Goal: Task Accomplishment & Management: Use online tool/utility

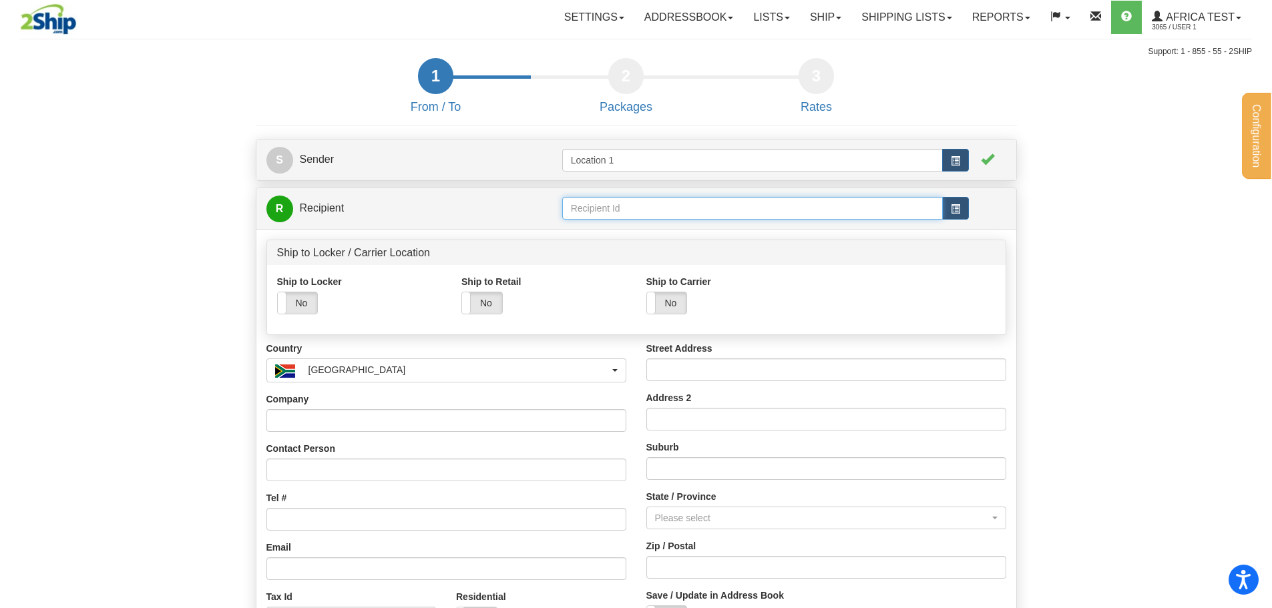
click at [601, 198] on input "text" at bounding box center [752, 208] width 381 height 23
click at [951, 208] on span "button" at bounding box center [955, 208] width 9 height 9
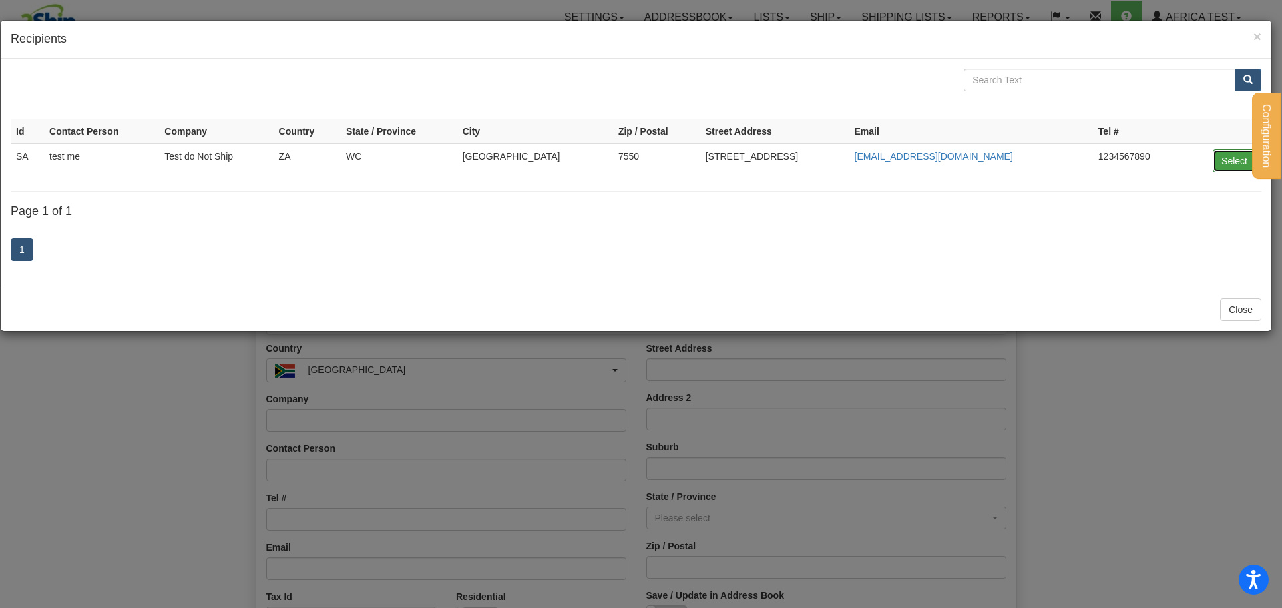
click at [1241, 162] on button "Select" at bounding box center [1234, 161] width 43 height 23
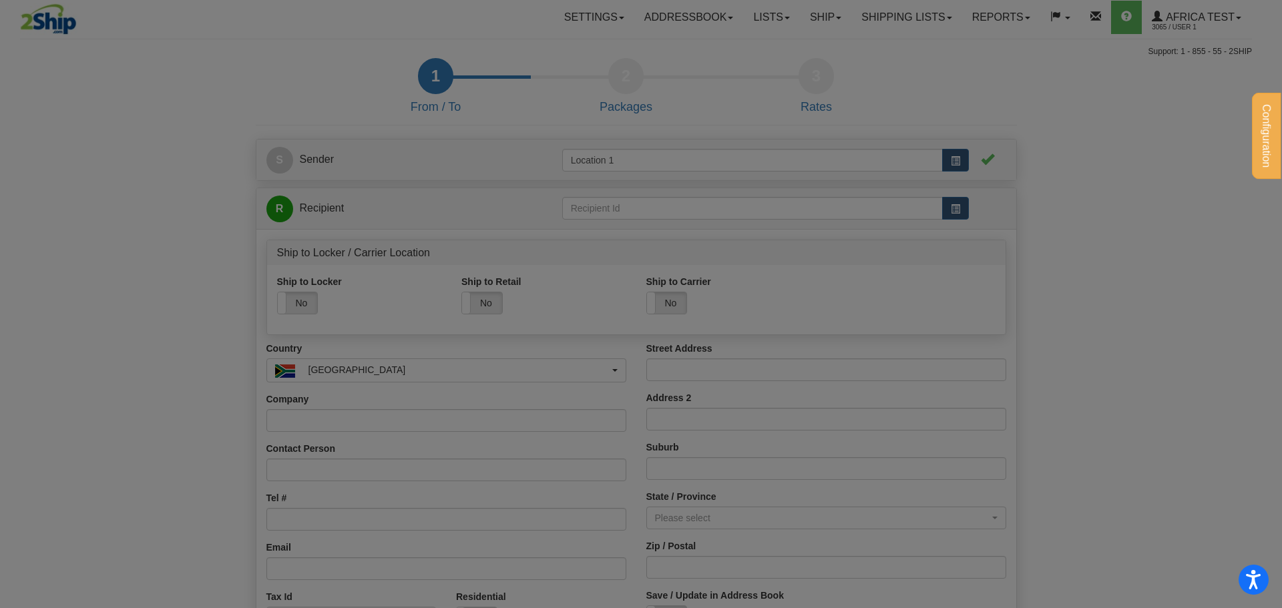
type input "SA"
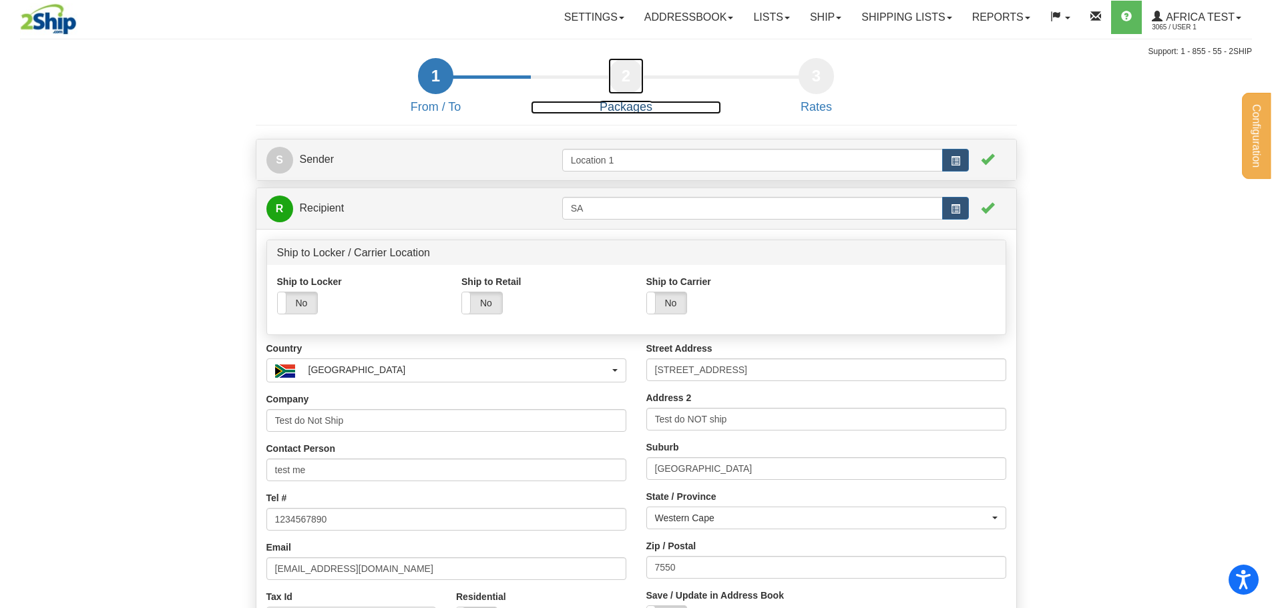
click at [621, 74] on div "2" at bounding box center [625, 76] width 35 height 36
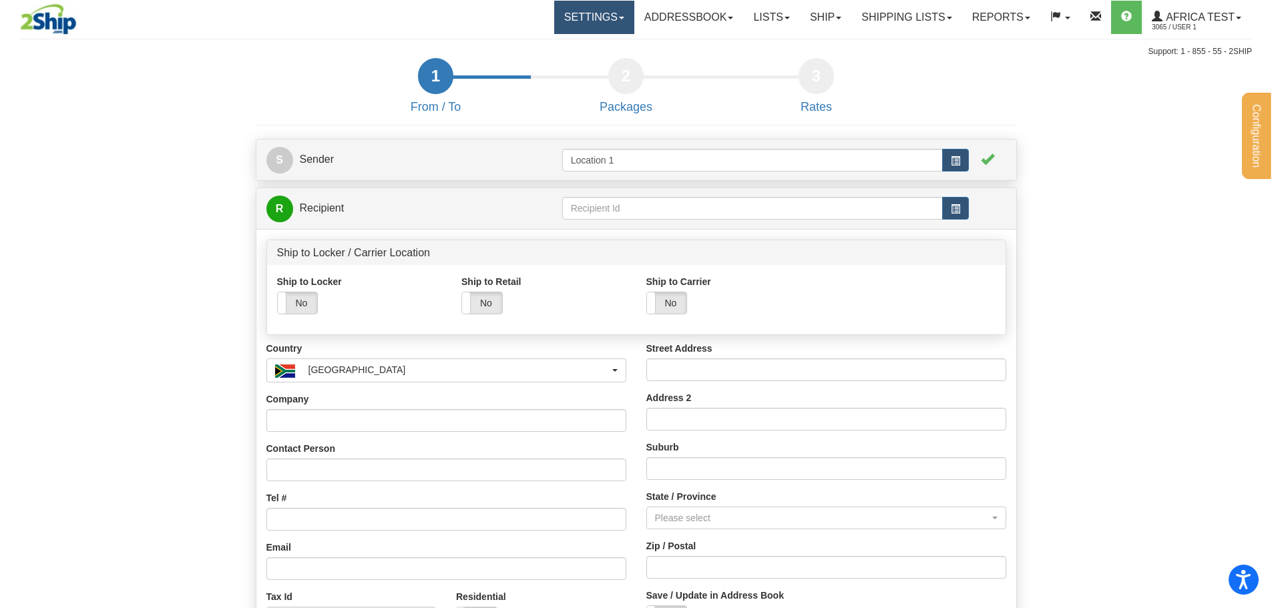
click at [598, 13] on link "Settings" at bounding box center [594, 17] width 80 height 33
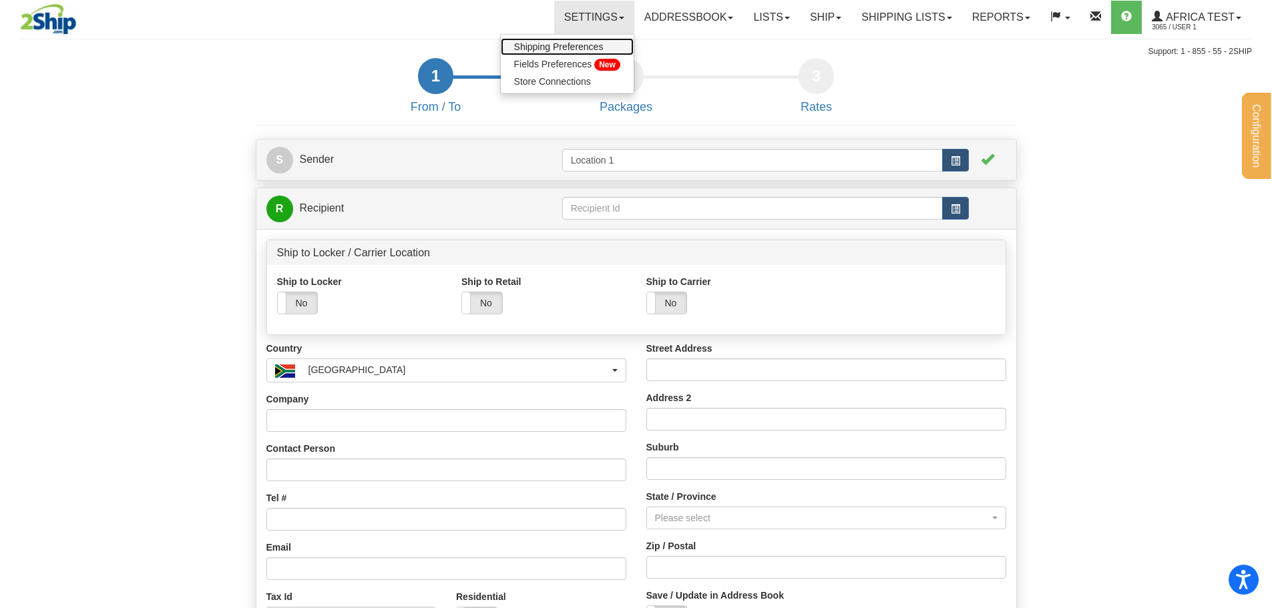
click at [572, 46] on span "Shipping Preferences" at bounding box center [558, 46] width 89 height 11
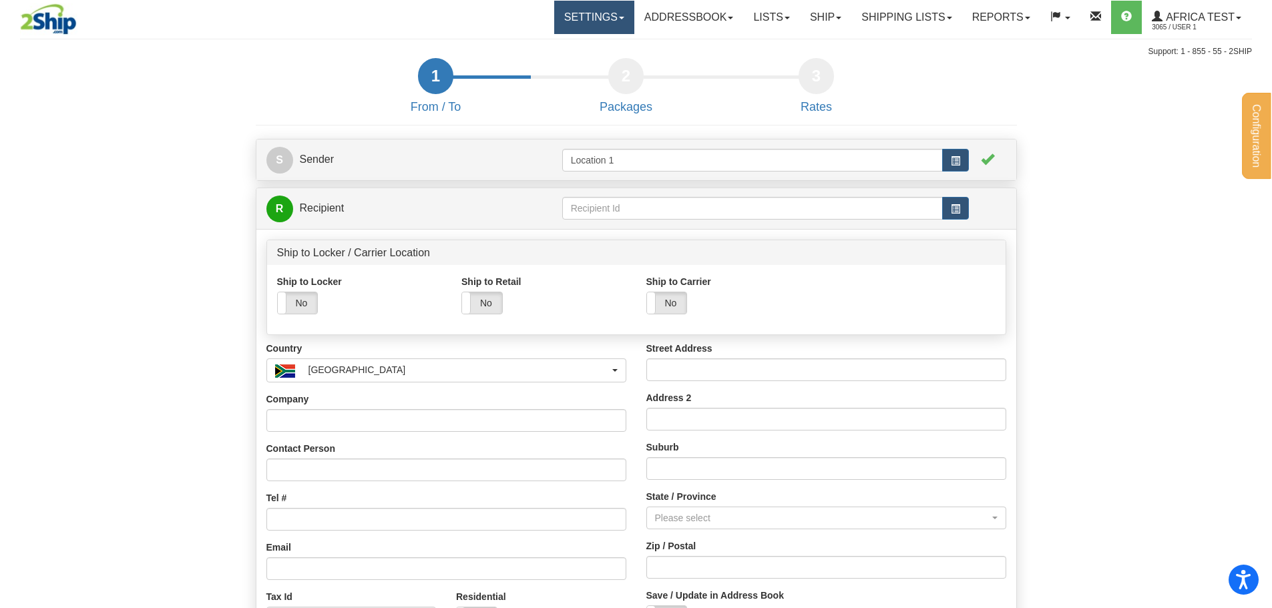
click at [592, 19] on link "Settings" at bounding box center [594, 17] width 80 height 33
click at [440, 33] on div "Settings Shipping Preferences Fields Preferences New Store Connections Addressb…" at bounding box center [744, 17] width 1016 height 33
click at [656, 211] on input "text" at bounding box center [752, 208] width 381 height 23
click at [952, 209] on span "button" at bounding box center [955, 208] width 9 height 9
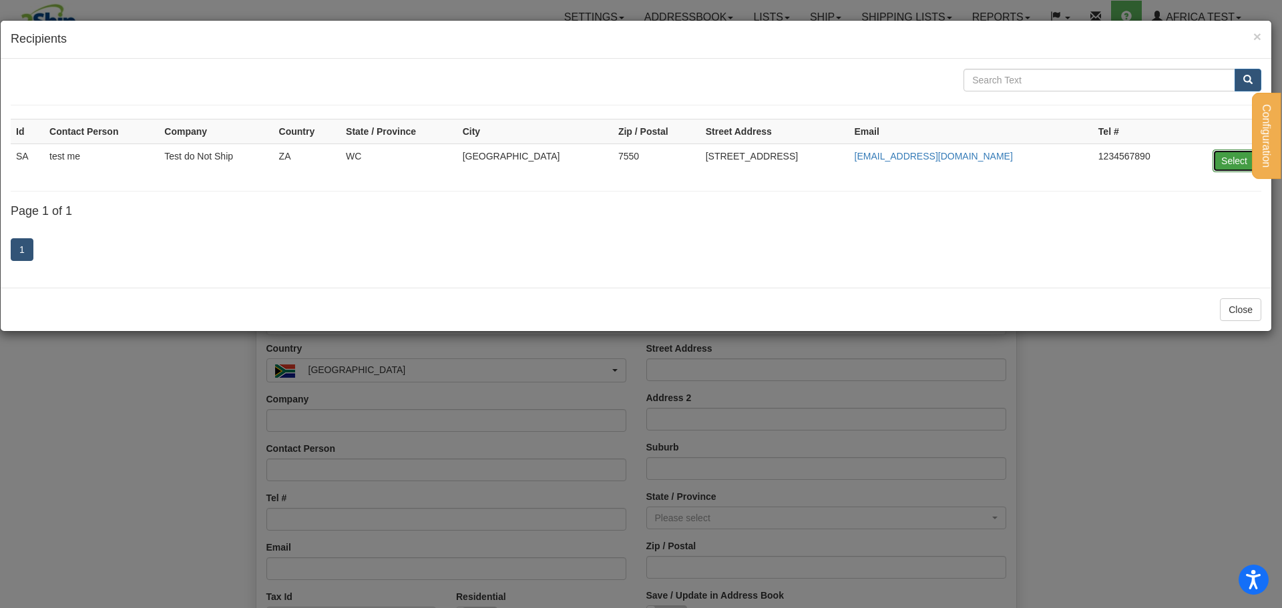
click at [1214, 156] on button "Select" at bounding box center [1234, 161] width 43 height 23
type input "SA"
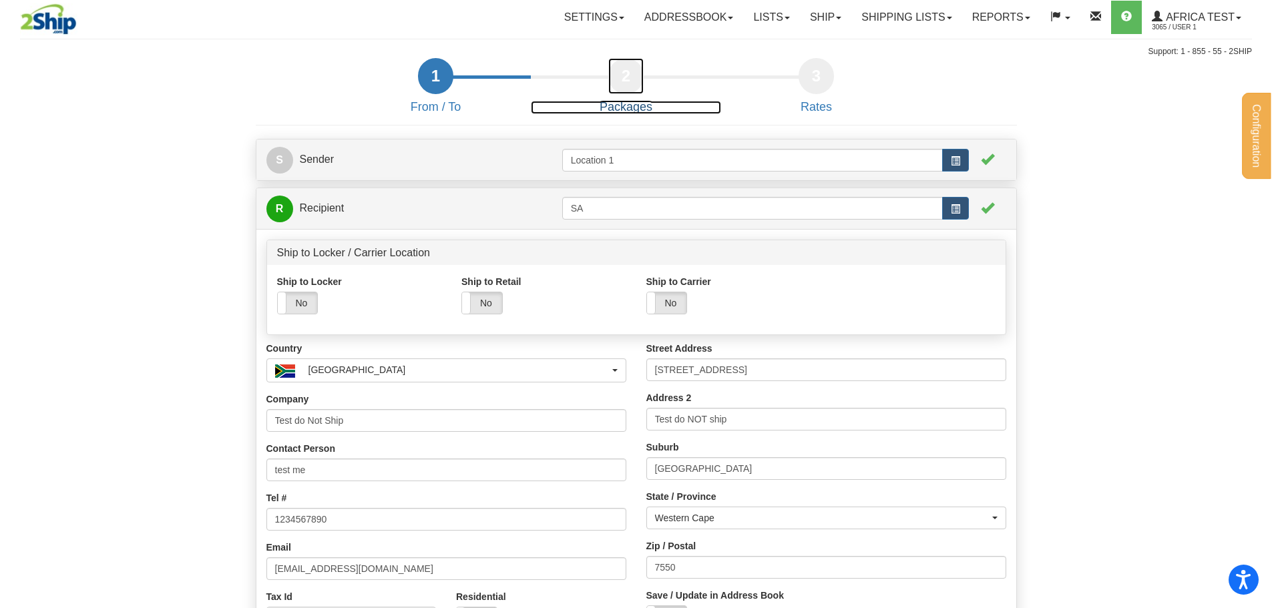
click at [629, 67] on div "2" at bounding box center [625, 76] width 35 height 36
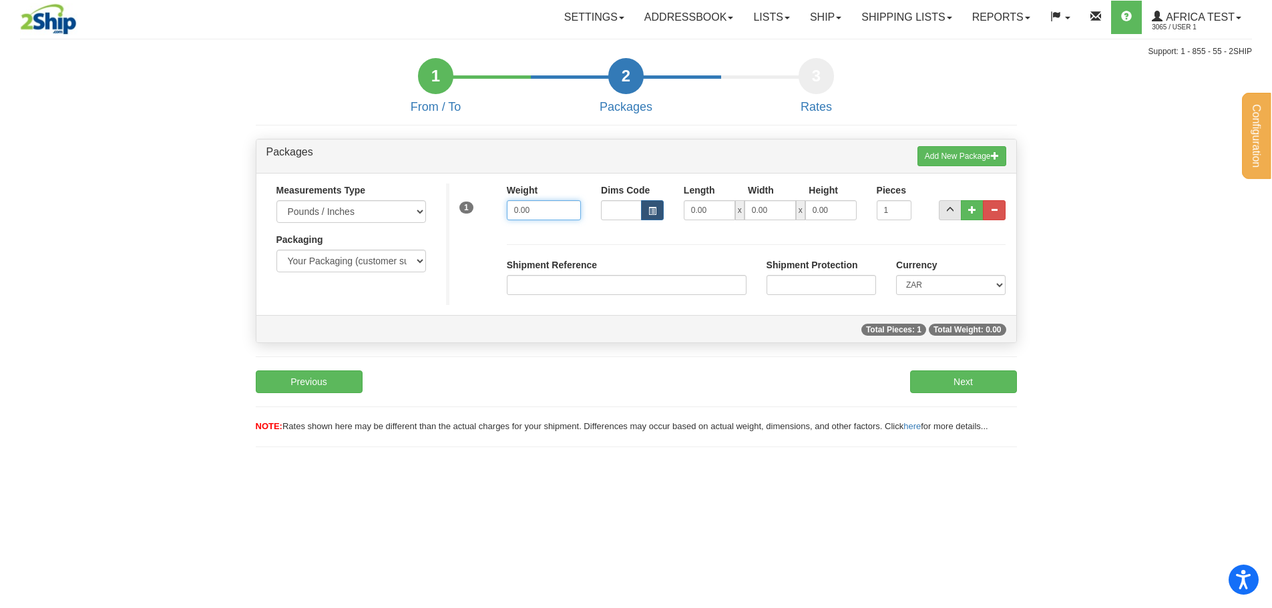
click at [540, 203] on input "0.00" at bounding box center [544, 210] width 74 height 20
type input "1.00"
drag, startPoint x: 883, startPoint y: 207, endPoint x: 927, endPoint y: 206, distance: 44.1
click at [927, 207] on div "1 Weight 1.00 Dims Code Length Width 0.00" at bounding box center [731, 207] width 570 height 47
type input "3"
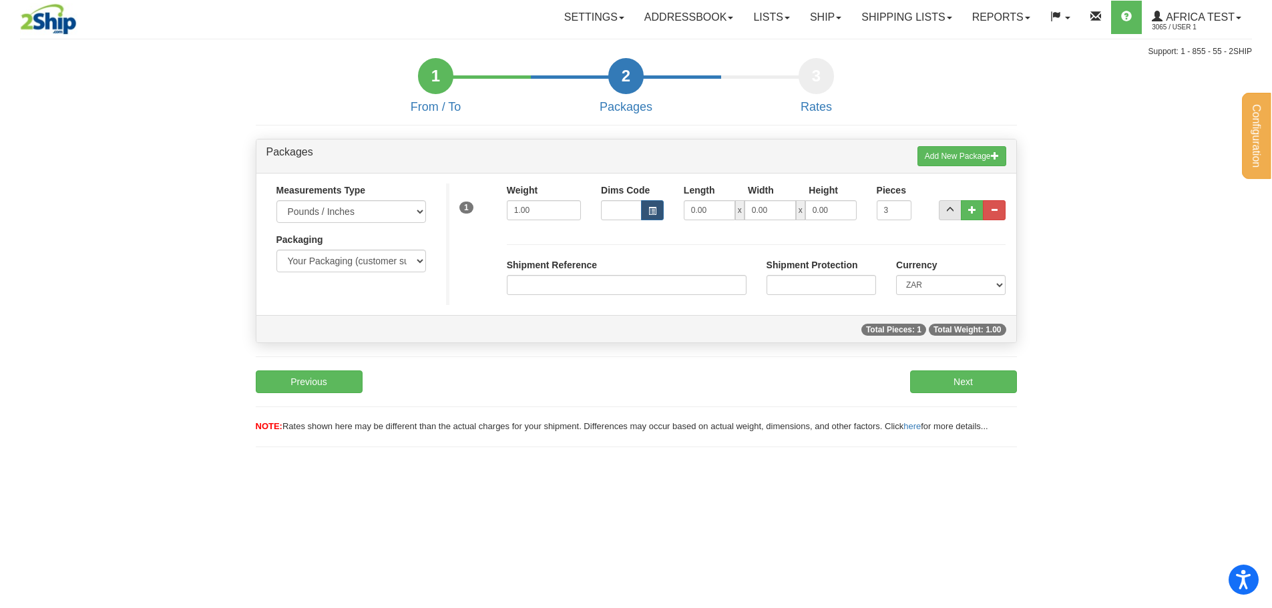
click at [911, 185] on div "Pieces 3" at bounding box center [894, 202] width 35 height 37
click at [972, 394] on div "S Sender Location 1 × No" at bounding box center [636, 286] width 781 height 349
click at [975, 386] on button "Next" at bounding box center [963, 382] width 107 height 23
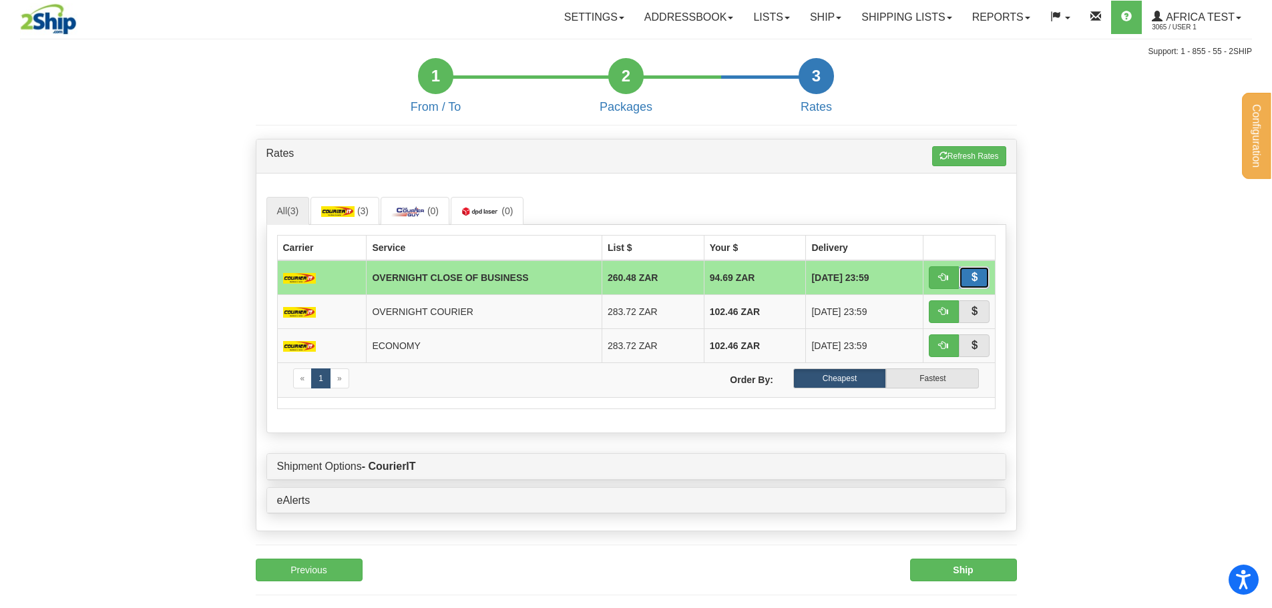
click at [984, 275] on button "button" at bounding box center [974, 277] width 31 height 23
click at [971, 318] on button "button" at bounding box center [974, 311] width 31 height 23
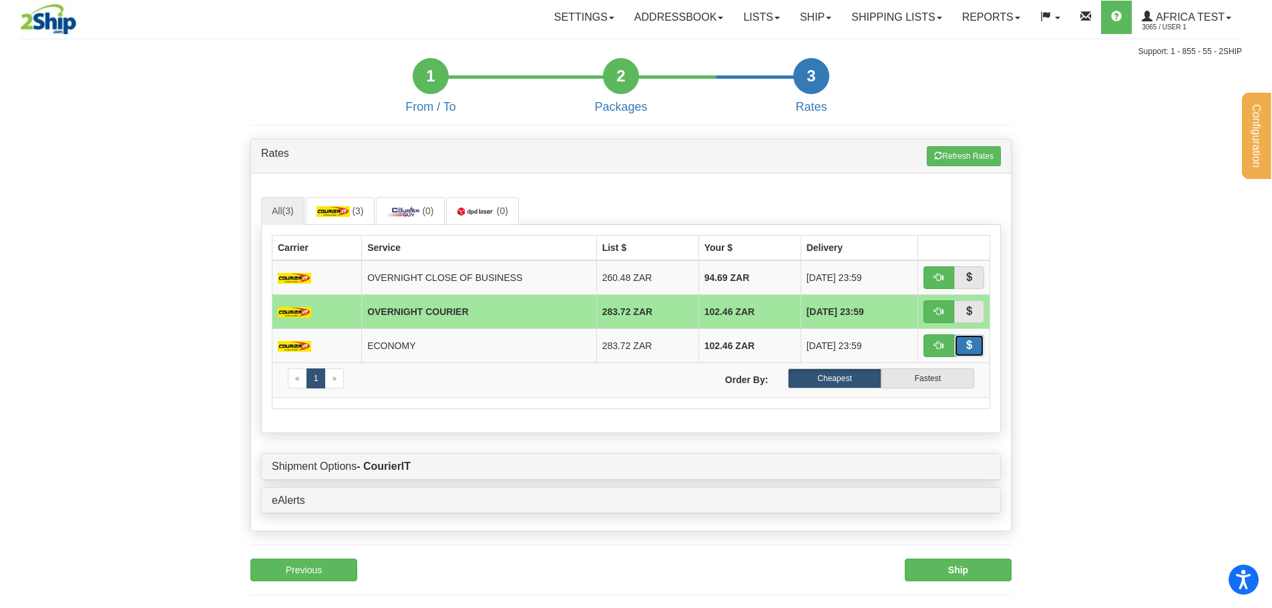
click at [974, 342] on span "button" at bounding box center [968, 345] width 9 height 9
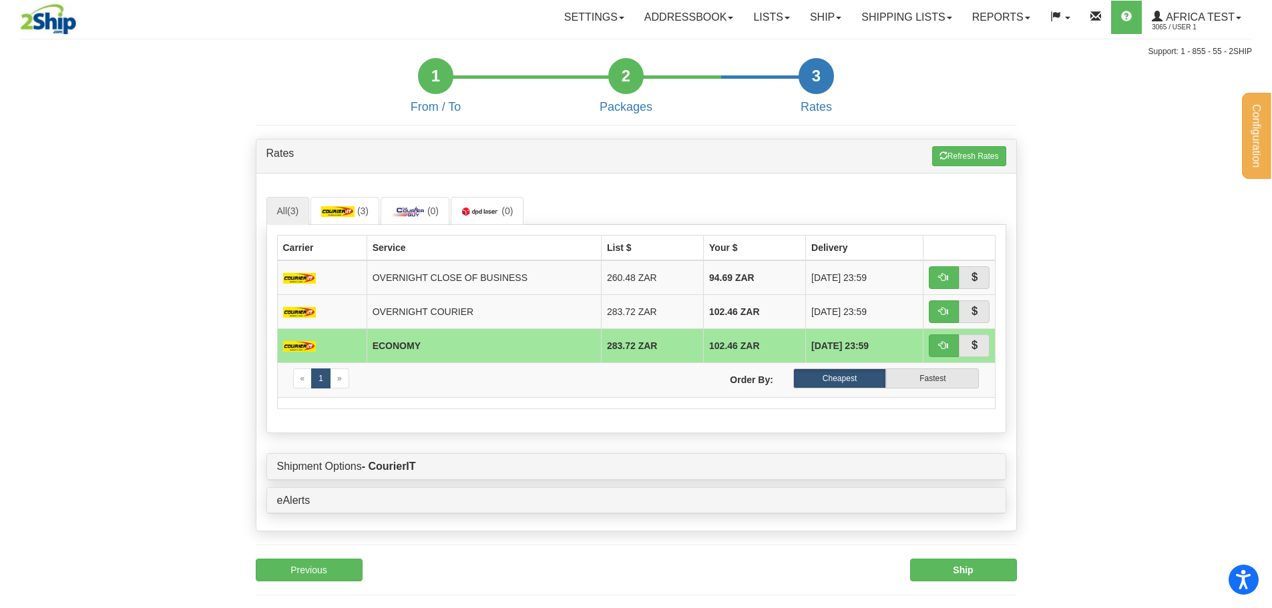
click at [653, 76] on hr at bounding box center [626, 76] width 190 height 3
click at [632, 76] on div "2" at bounding box center [625, 76] width 35 height 36
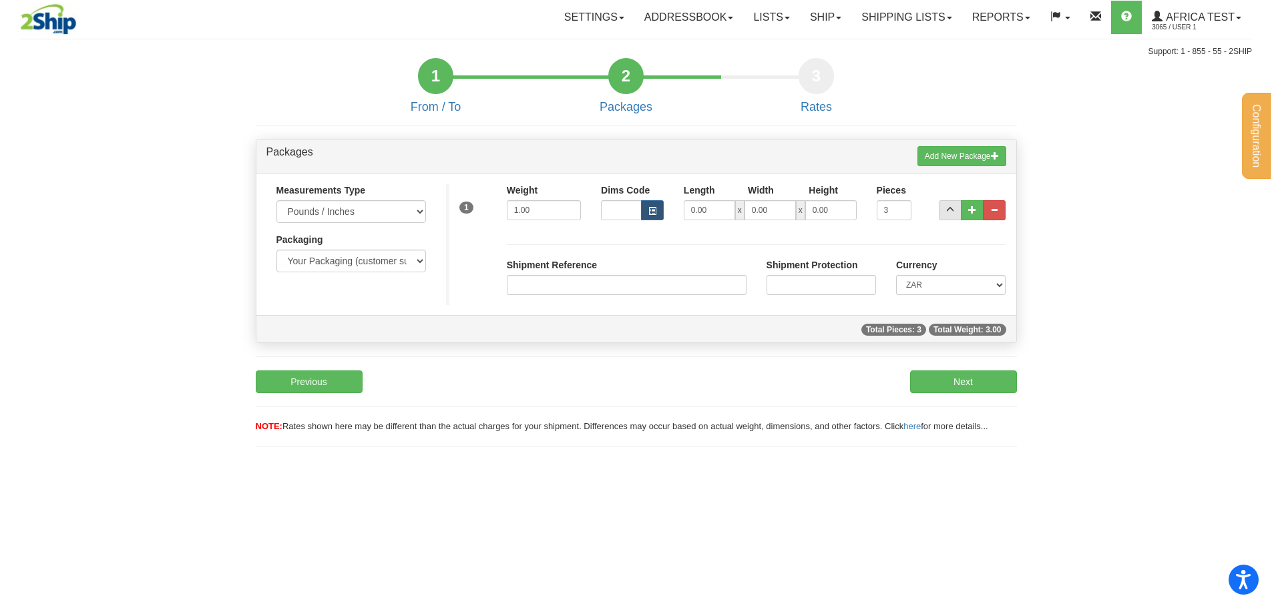
click at [988, 366] on div "S Sender Location 1 × No" at bounding box center [636, 286] width 781 height 349
click at [987, 382] on button "Next" at bounding box center [963, 382] width 107 height 23
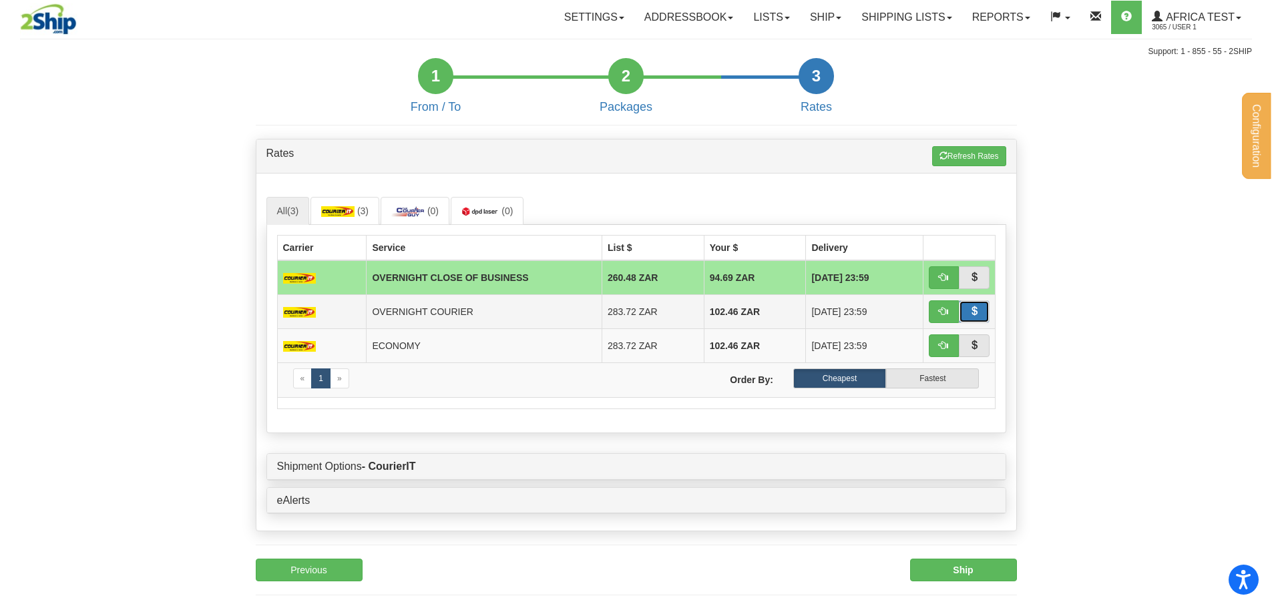
click at [978, 311] on span "button" at bounding box center [974, 310] width 9 height 9
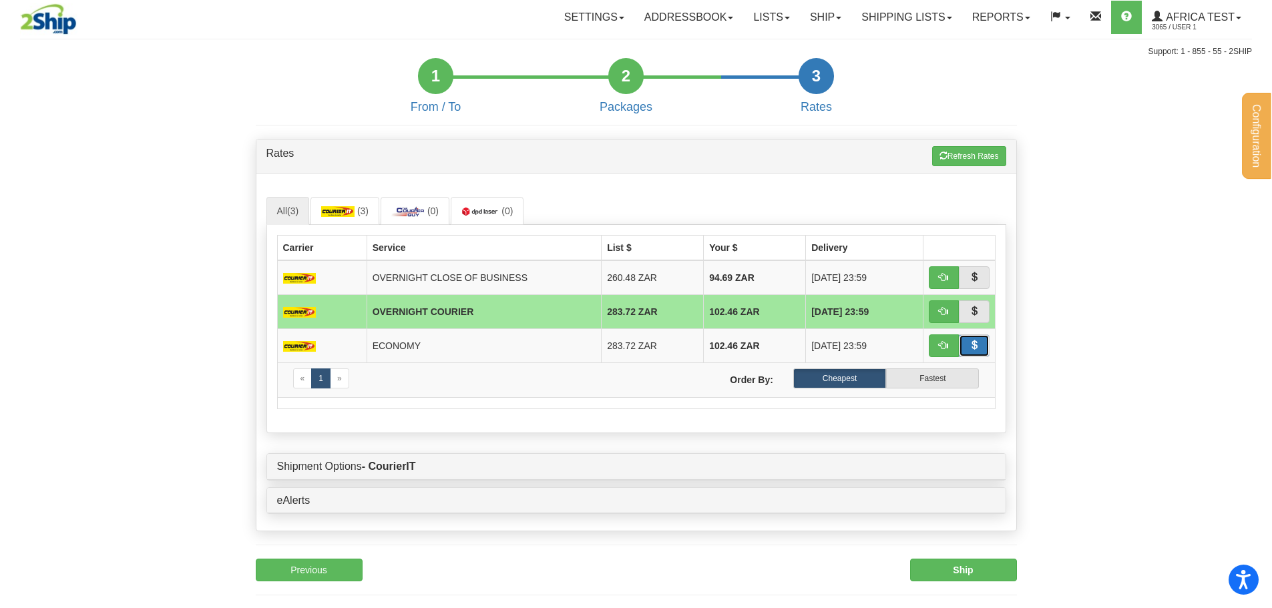
click at [983, 344] on button "button" at bounding box center [974, 346] width 31 height 23
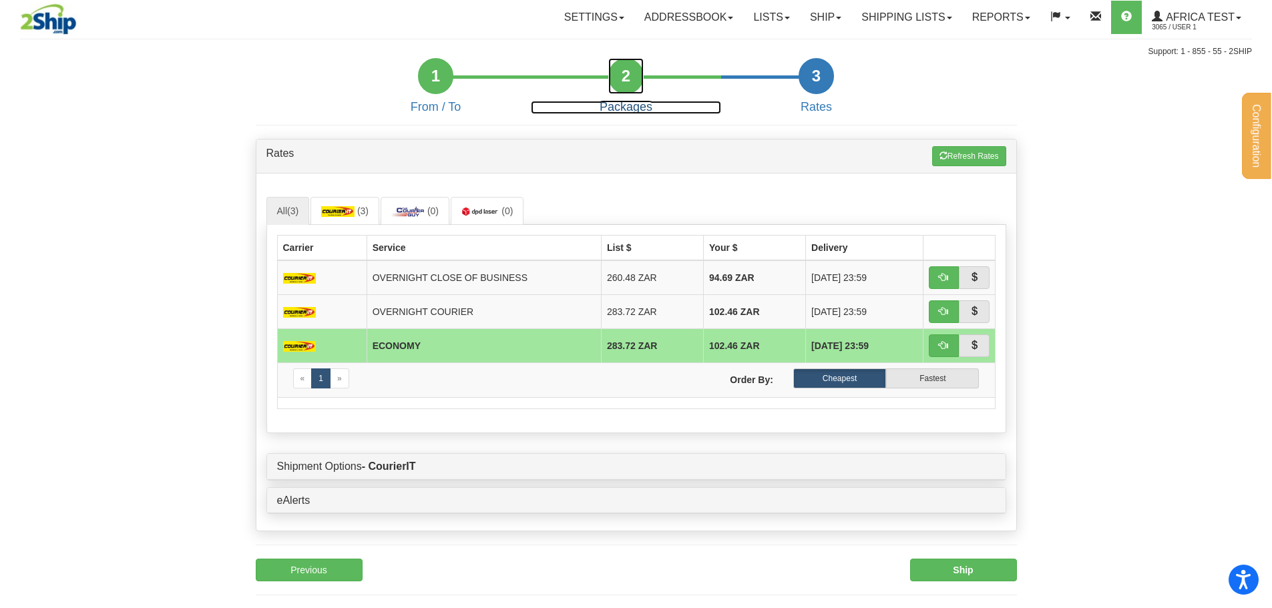
click at [640, 77] on div "2" at bounding box center [625, 76] width 35 height 36
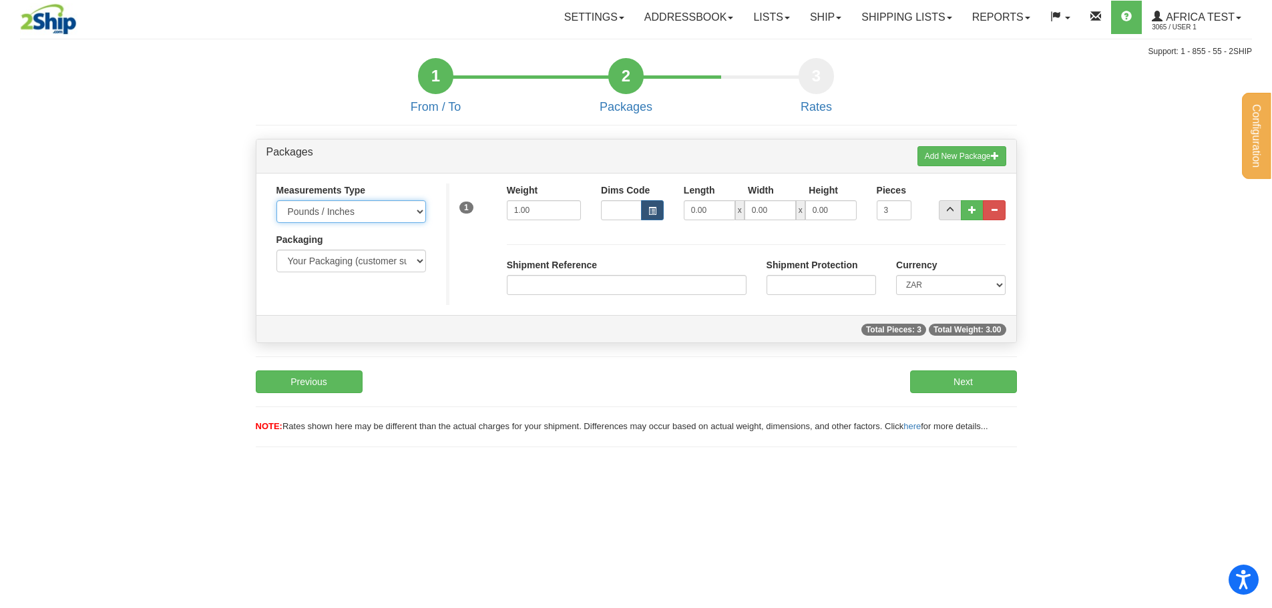
drag, startPoint x: 381, startPoint y: 208, endPoint x: 373, endPoint y: 212, distance: 9.0
click at [381, 208] on select "Pounds / Inches Kilograms / Centimeters" at bounding box center [351, 211] width 150 height 23
select select "1"
click at [276, 200] on select "Pounds / Inches Kilograms / Centimeters" at bounding box center [351, 211] width 150 height 23
click at [990, 384] on button "Next" at bounding box center [963, 382] width 107 height 23
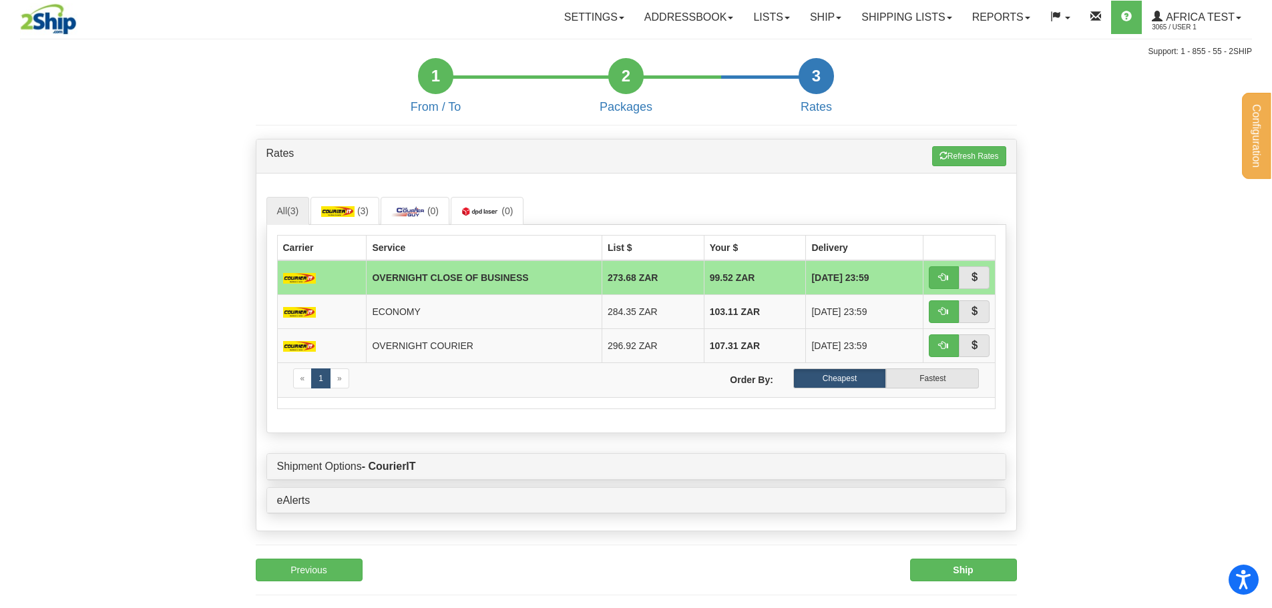
click at [998, 287] on div "Carrier Service List $ Your $ Delivery OVERNIGHT CLOSE OF BUSINESS 273.68 ZAR 9…" at bounding box center [636, 329] width 740 height 208
click at [988, 278] on button "button" at bounding box center [974, 277] width 31 height 23
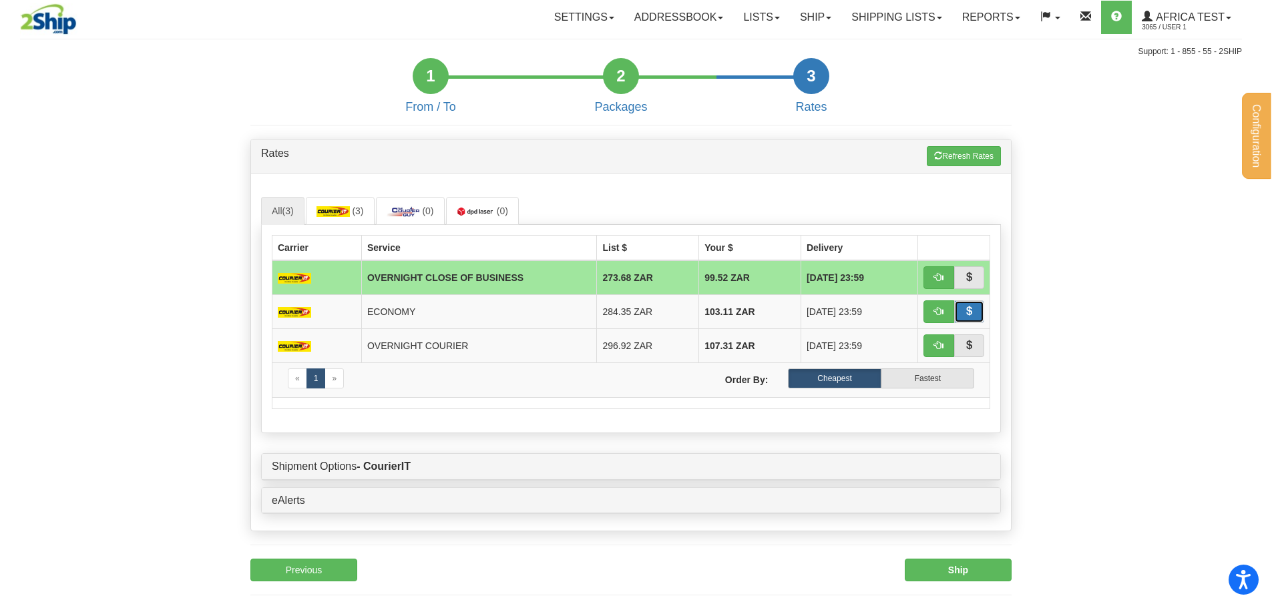
click at [985, 304] on button "button" at bounding box center [969, 311] width 31 height 23
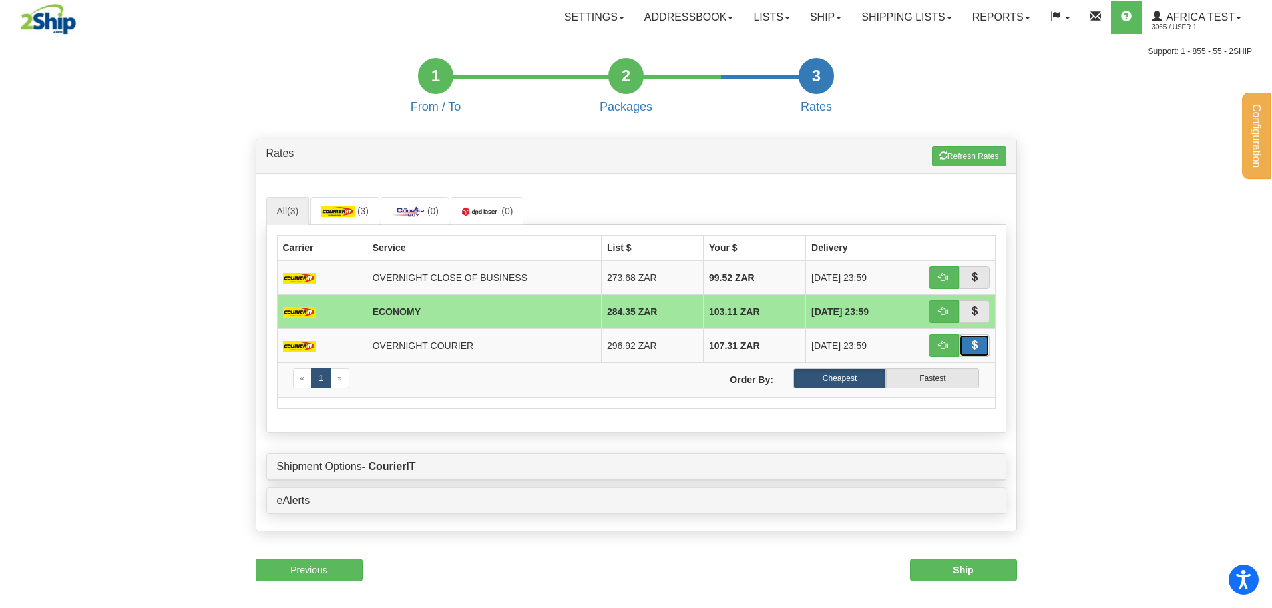
click at [985, 357] on button "button" at bounding box center [974, 346] width 31 height 23
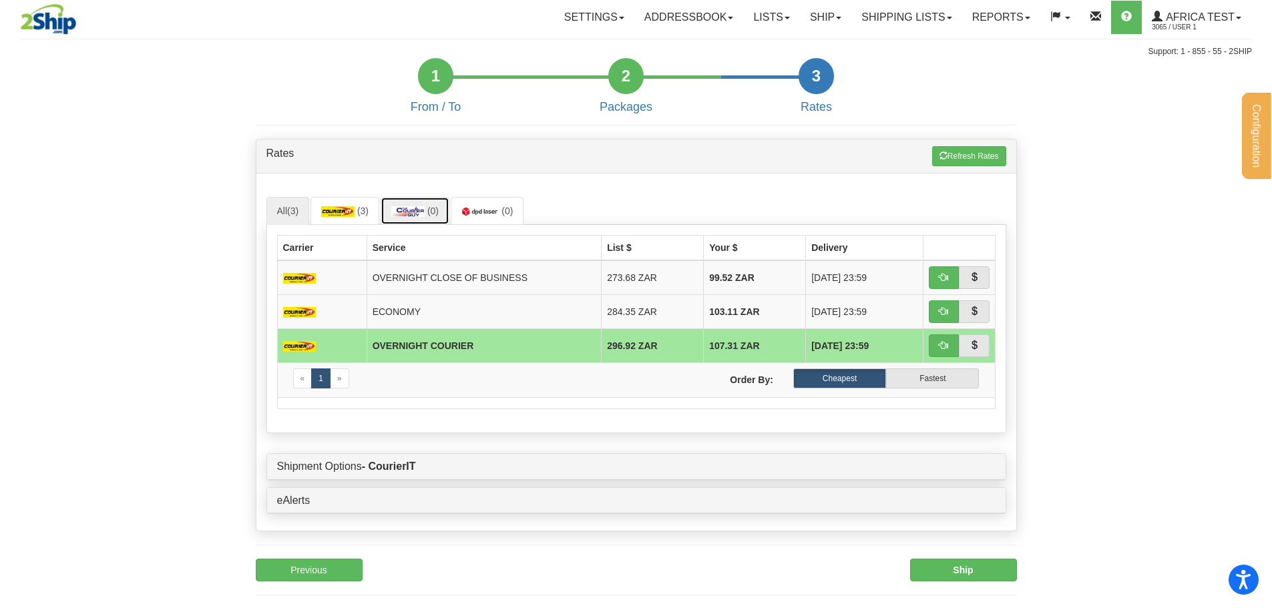
click at [398, 211] on img at bounding box center [407, 211] width 33 height 11
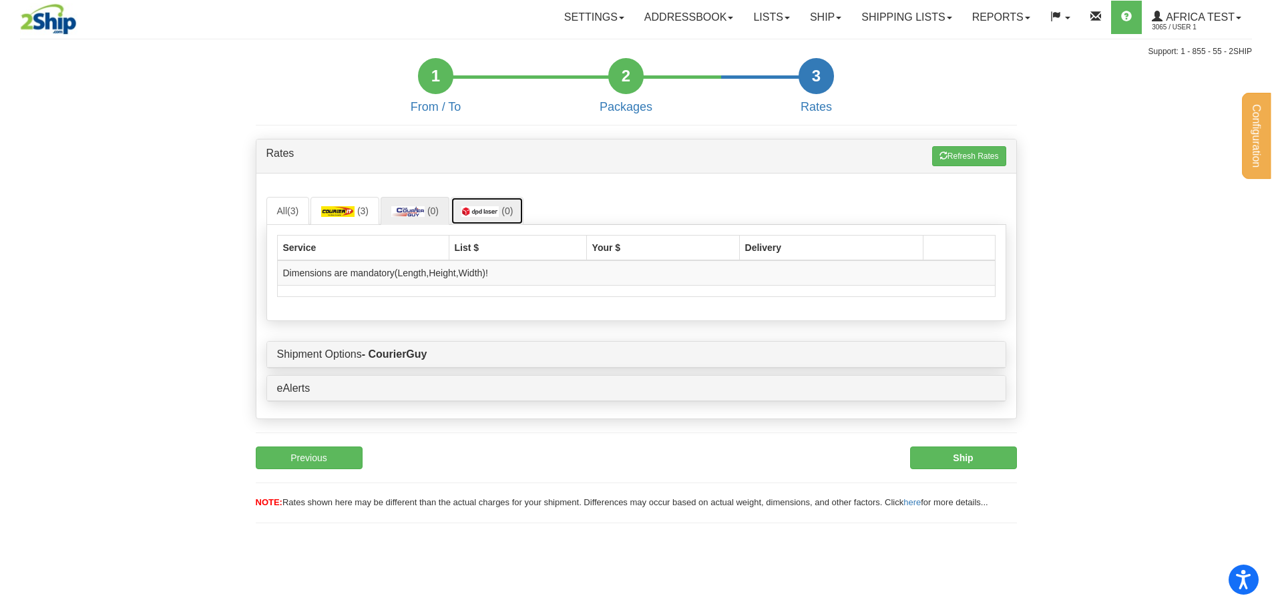
click at [503, 217] on link "(0)" at bounding box center [487, 211] width 73 height 28
click at [385, 216] on link "(0)" at bounding box center [415, 211] width 69 height 28
click at [343, 217] on img at bounding box center [337, 211] width 33 height 11
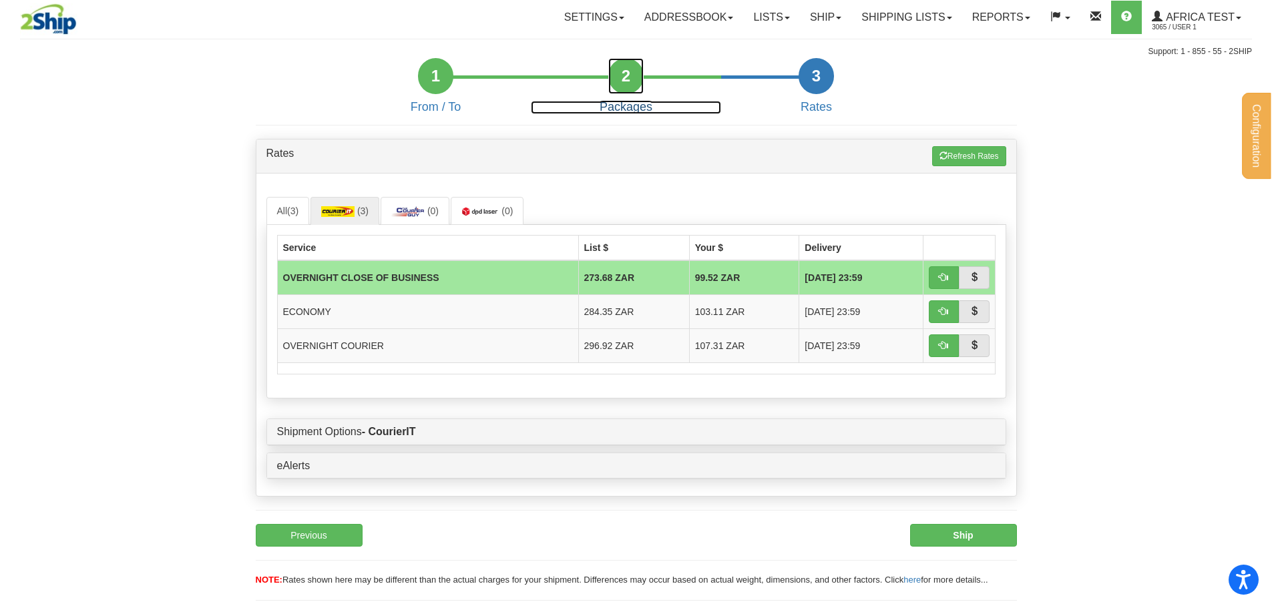
click at [636, 75] on div "2" at bounding box center [625, 76] width 35 height 36
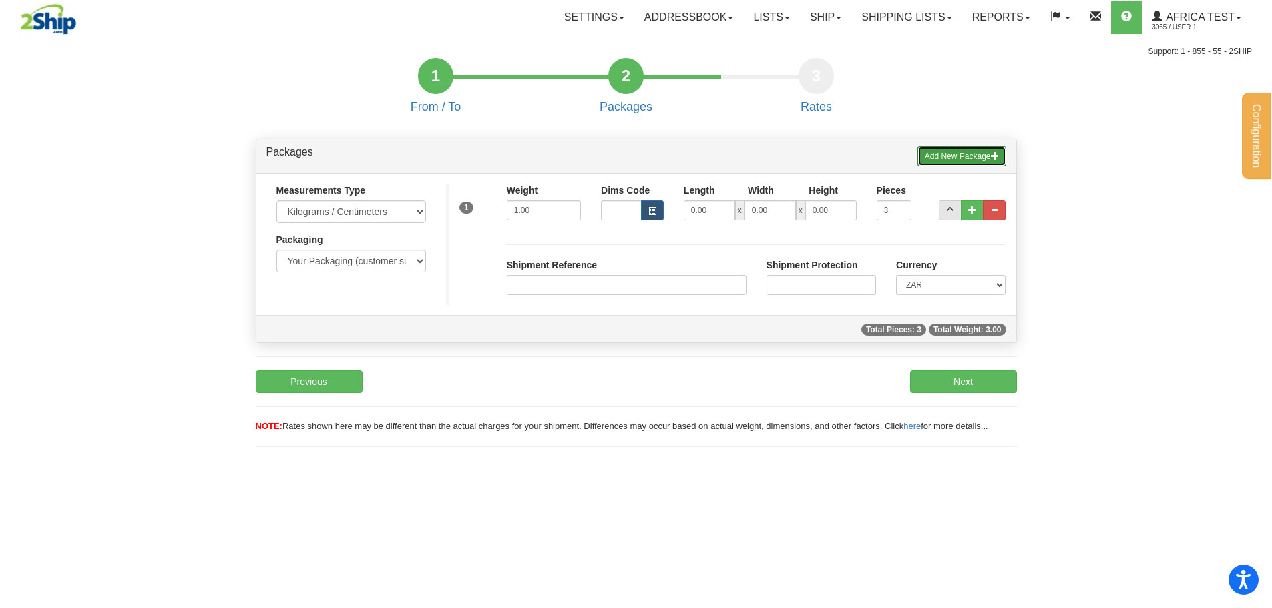
click at [940, 156] on button "Add New Package" at bounding box center [961, 156] width 89 height 20
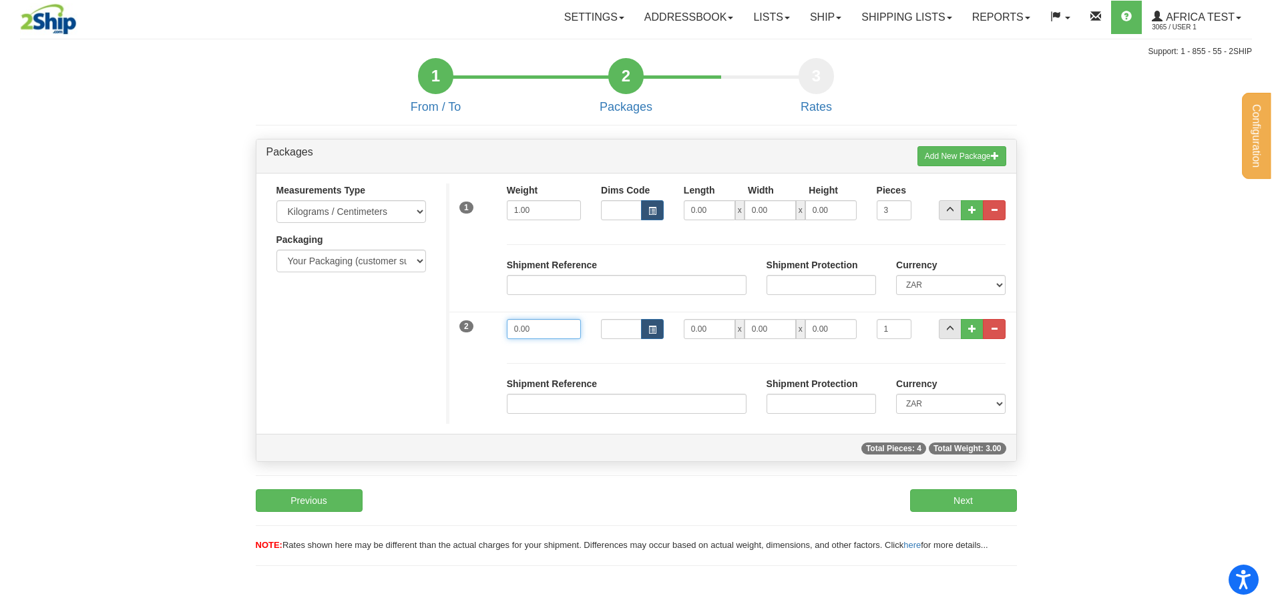
drag, startPoint x: 536, startPoint y: 324, endPoint x: 454, endPoint y: 327, distance: 81.5
click at [454, 327] on div "2 Weight 0.00 Dims Code" at bounding box center [731, 327] width 570 height 45
type input "3.00"
drag, startPoint x: 884, startPoint y: 327, endPoint x: 974, endPoint y: 331, distance: 90.2
click at [966, 331] on div "2 Weight 3.00 Dims Code" at bounding box center [731, 327] width 570 height 45
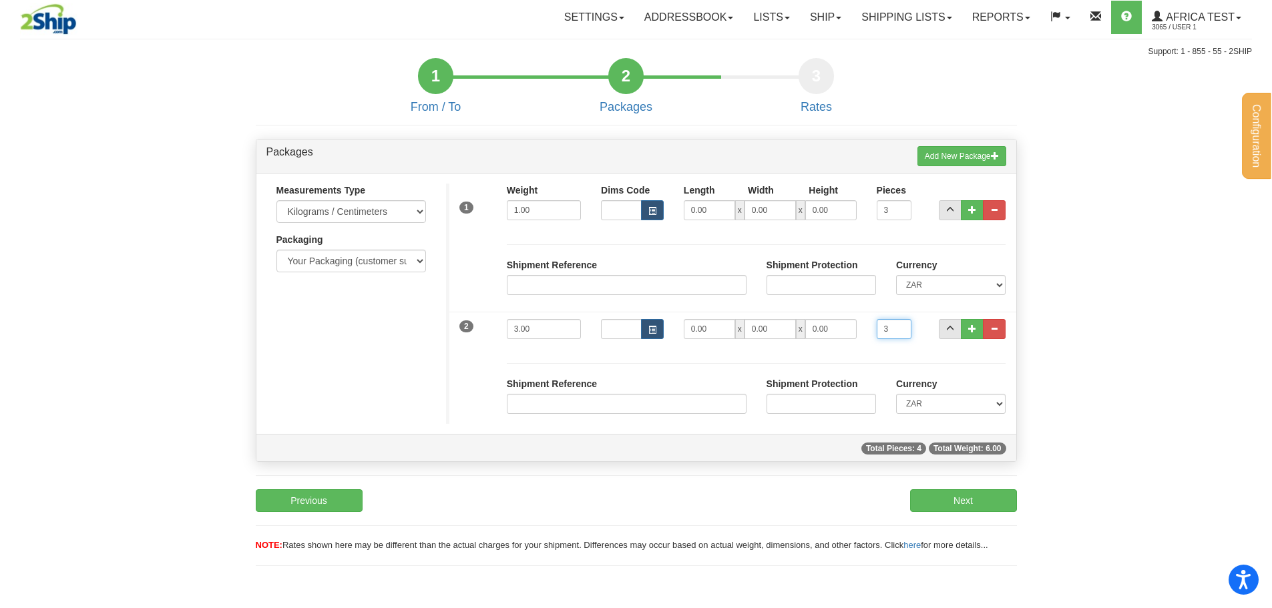
type input "3"
click at [958, 361] on div "Shipment Reference Shipment Protection Currency CAD USD EUR ZAR RON ANG ARN AUD…" at bounding box center [756, 387] width 519 height 74
click at [973, 506] on button "Next" at bounding box center [963, 500] width 107 height 23
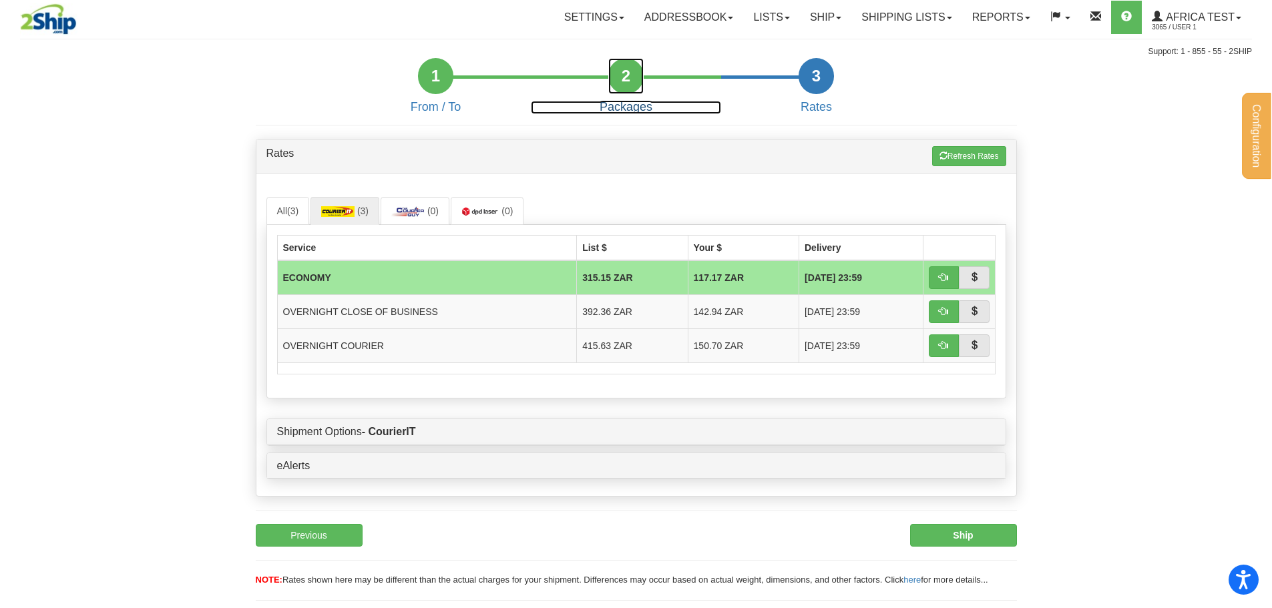
click at [622, 73] on div "2" at bounding box center [625, 76] width 35 height 36
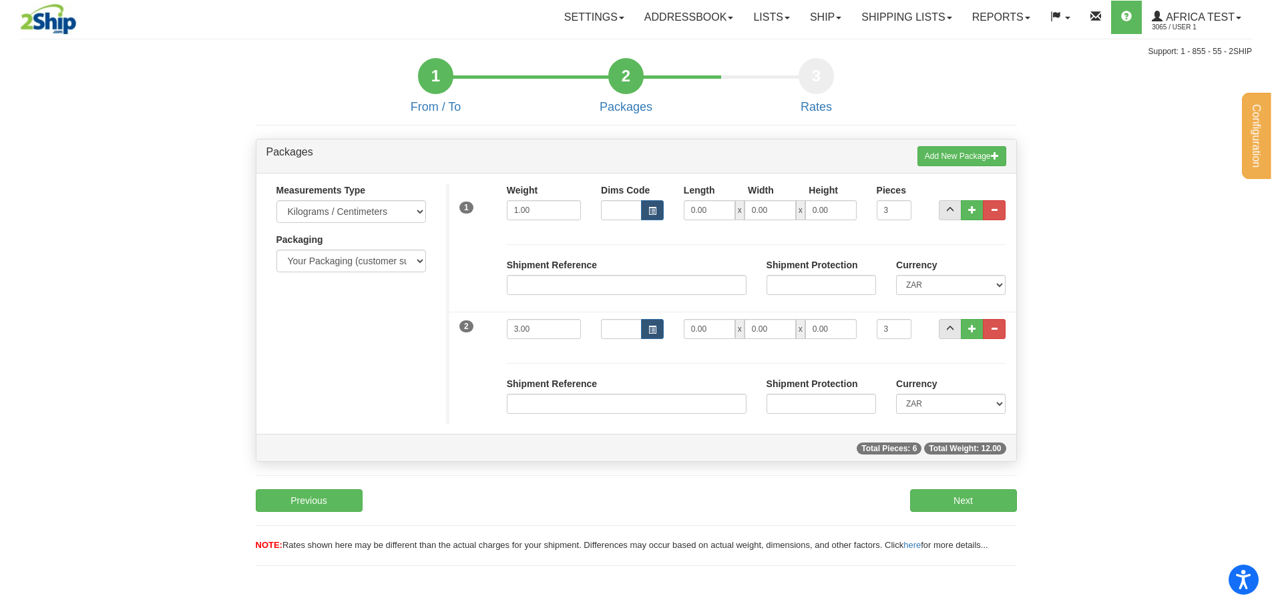
drag, startPoint x: 803, startPoint y: 62, endPoint x: 897, endPoint y: 174, distance: 146.4
click at [803, 63] on div "3 Rates" at bounding box center [816, 84] width 190 height 53
click at [810, 83] on div "3" at bounding box center [816, 76] width 35 height 36
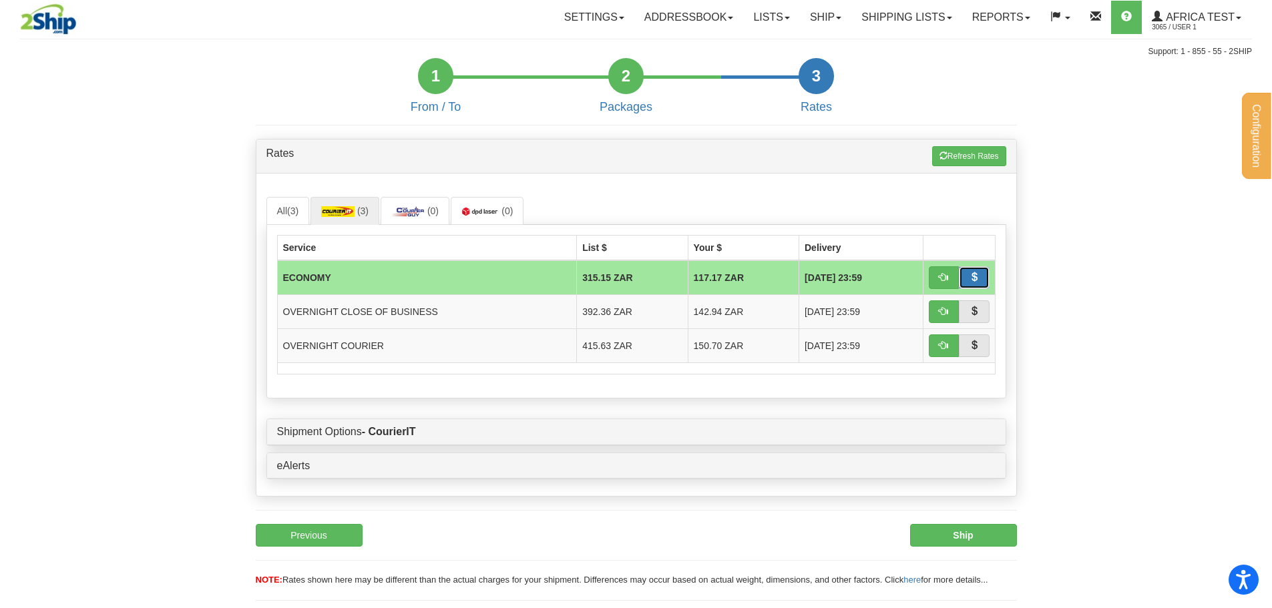
click at [988, 280] on button "button" at bounding box center [974, 277] width 31 height 23
